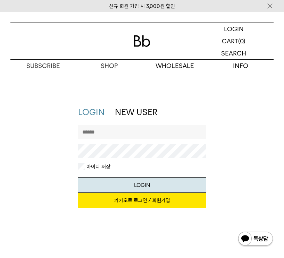
click at [180, 200] on link "카카오로 로그인 / 회원가입" at bounding box center [142, 200] width 128 height 15
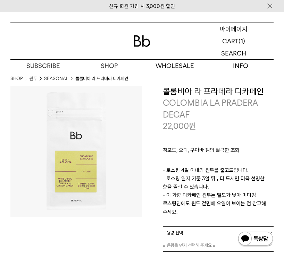
click at [245, 28] on p "마이페이지" at bounding box center [234, 29] width 28 height 12
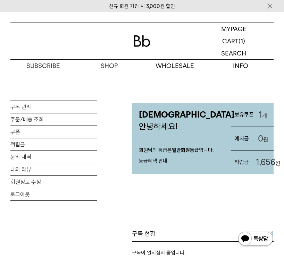
click at [57, 106] on link "구독 관리" at bounding box center [53, 107] width 87 height 12
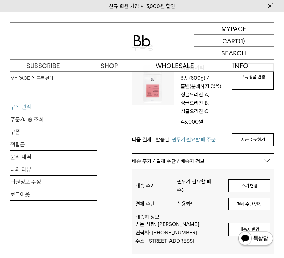
scroll to position [60, 0]
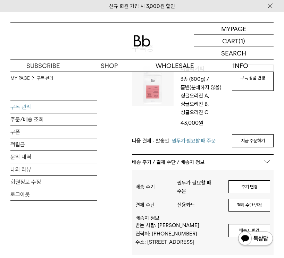
click at [245, 136] on link "지금 주문하기" at bounding box center [253, 141] width 42 height 13
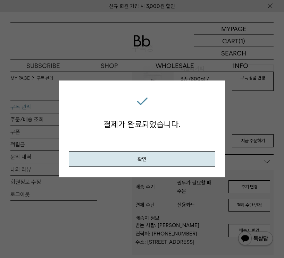
scroll to position [61, 0]
click at [185, 157] on button "확인" at bounding box center [142, 159] width 146 height 16
